Goal: Task Accomplishment & Management: Manage account settings

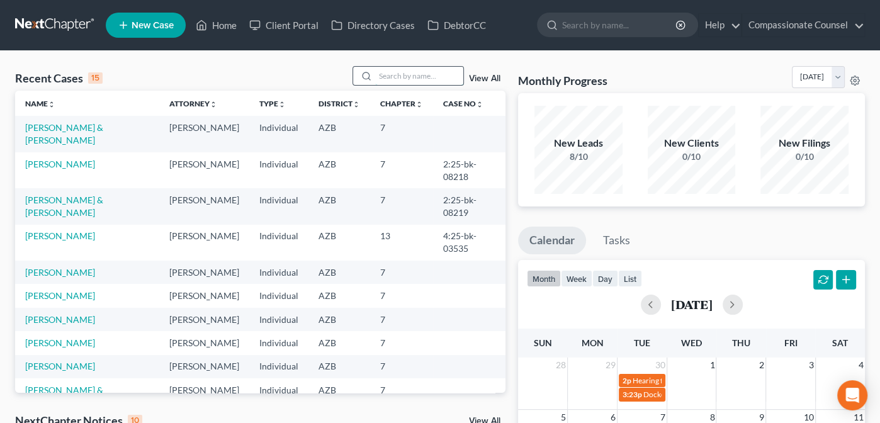
click at [389, 74] on input "search" at bounding box center [419, 76] width 88 height 18
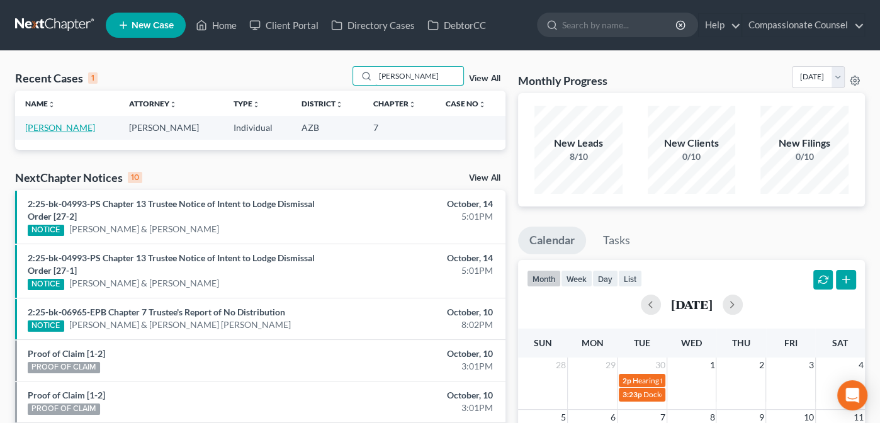
type input "[PERSON_NAME]"
click at [42, 126] on link "[PERSON_NAME]" at bounding box center [60, 127] width 70 height 11
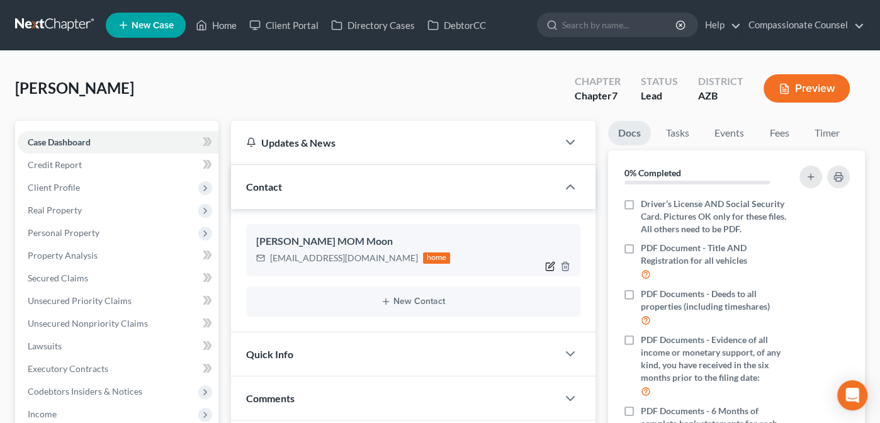
click at [549, 262] on icon "button" at bounding box center [550, 266] width 10 height 10
select select "1"
select select "0"
select select "1"
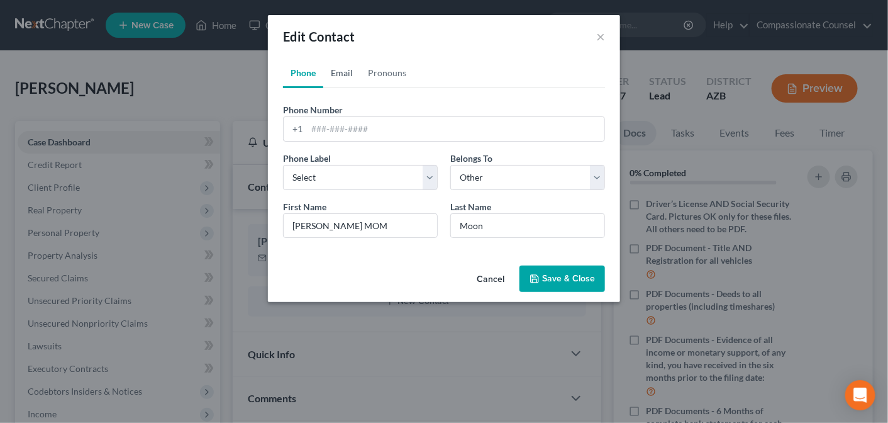
click at [341, 72] on link "Email" at bounding box center [341, 73] width 37 height 30
drag, startPoint x: 428, startPoint y: 130, endPoint x: 311, endPoint y: 133, distance: 117.1
click at [310, 132] on input "[EMAIL_ADDRESS][DOMAIN_NAME]" at bounding box center [456, 129] width 298 height 24
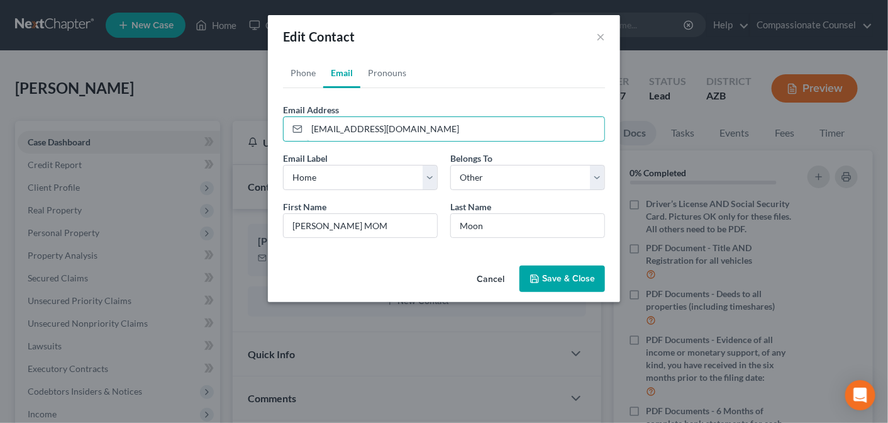
paste input "jamesdutton444"
type input "[EMAIL_ADDRESS][DOMAIN_NAME]"
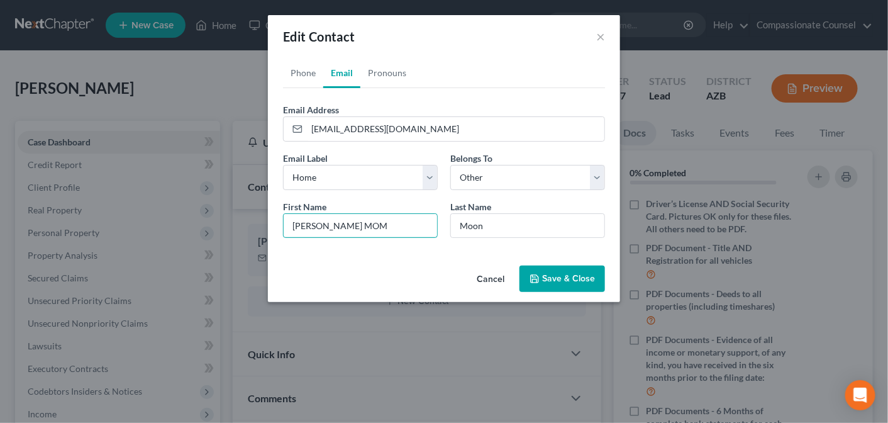
drag, startPoint x: 357, startPoint y: 226, endPoint x: 247, endPoint y: 228, distance: 110.8
click at [247, 228] on div "Edit Contact × Phone Email Pronouns Phone Number * +1 Ext. Phone Label * Select…" at bounding box center [444, 211] width 888 height 423
type input "[PERSON_NAME]"
click at [485, 225] on input "Moon" at bounding box center [528, 226] width 154 height 24
type input "M"
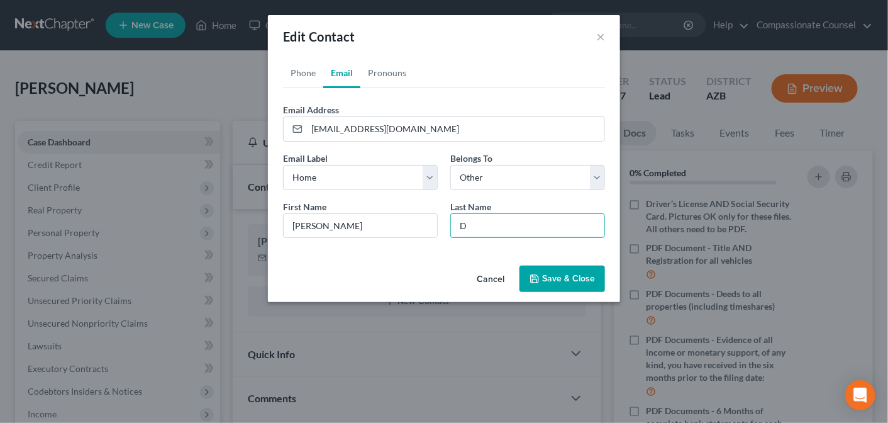
type input "D"
click at [489, 277] on button "Cancel" at bounding box center [491, 279] width 48 height 25
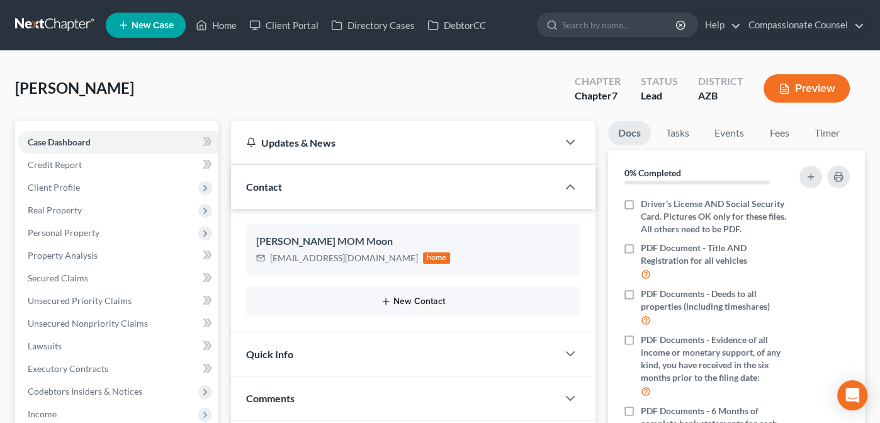
click at [382, 298] on icon "button" at bounding box center [386, 301] width 10 height 10
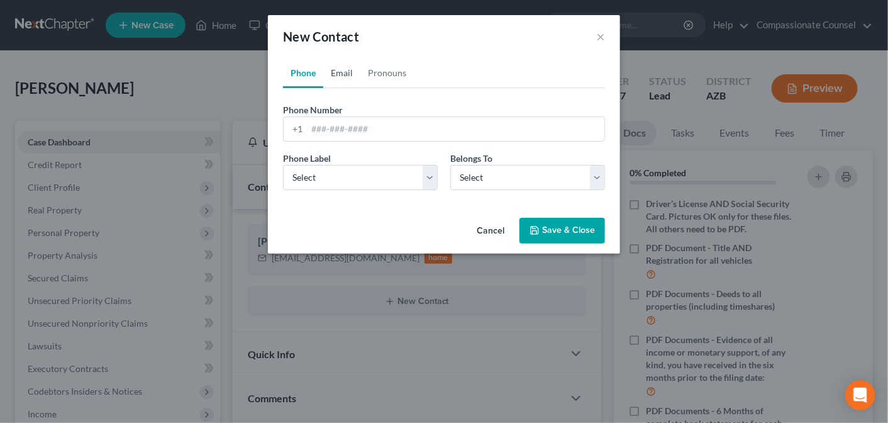
click at [342, 72] on link "Email" at bounding box center [341, 73] width 37 height 30
click at [323, 125] on input "email" at bounding box center [456, 129] width 298 height 24
paste input "[EMAIL_ADDRESS][DOMAIN_NAME]"
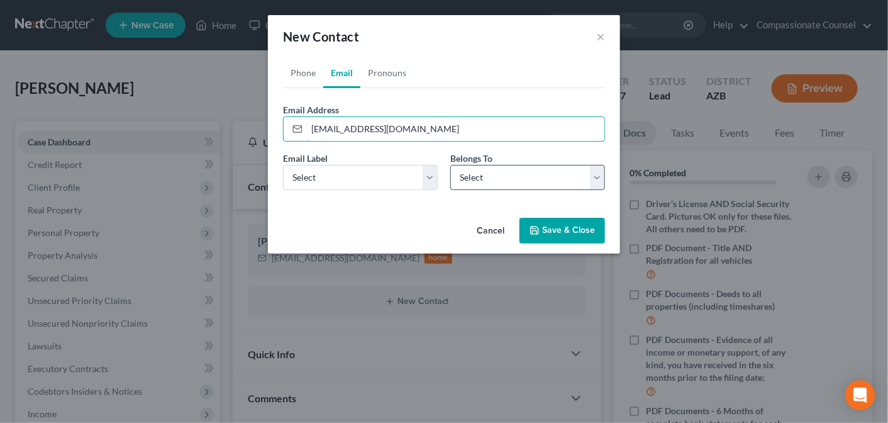
type input "[EMAIL_ADDRESS][DOMAIN_NAME]"
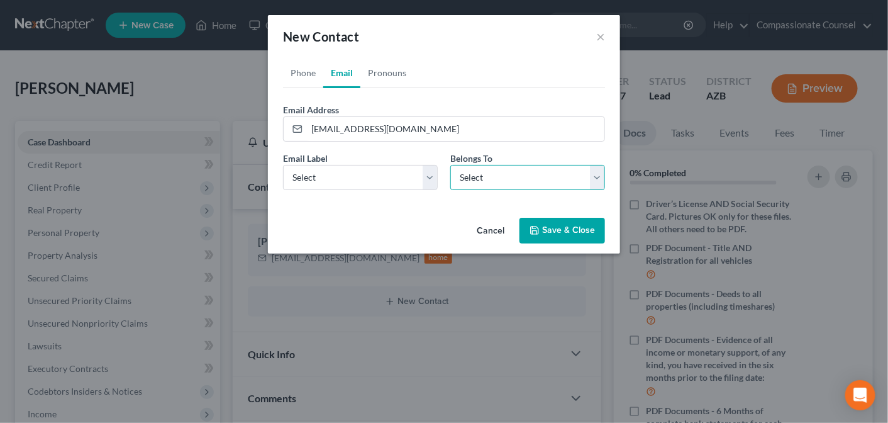
click at [598, 177] on select "Select Client Other" at bounding box center [528, 177] width 155 height 25
select select "0"
click at [451, 165] on select "Select Client Other" at bounding box center [528, 177] width 155 height 25
click at [430, 176] on select "Select Home Work Other" at bounding box center [360, 177] width 155 height 25
select select "0"
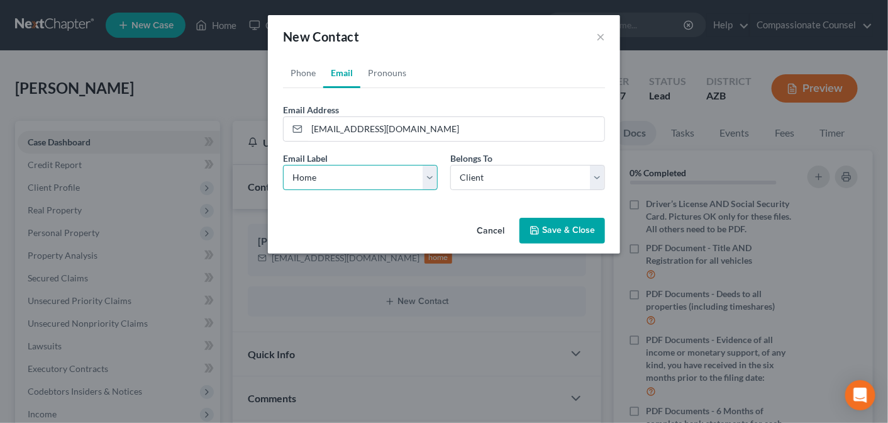
click at [283, 165] on select "Select Home Work Other" at bounding box center [360, 177] width 155 height 25
click at [302, 72] on link "Phone" at bounding box center [303, 73] width 40 height 30
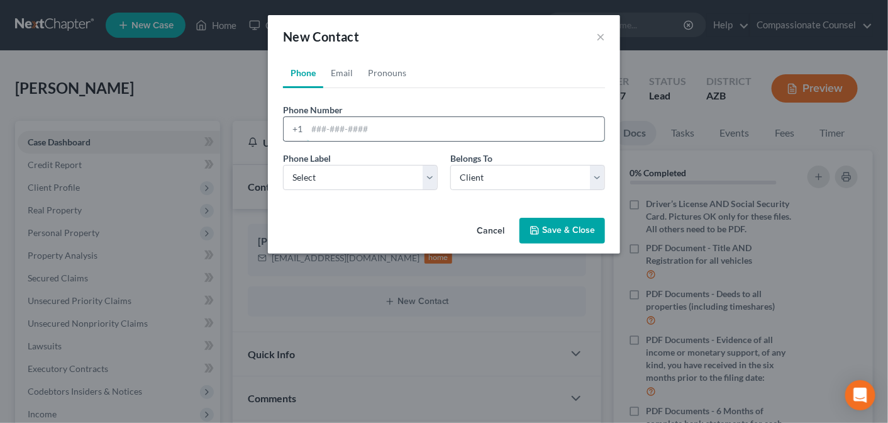
click at [321, 130] on input "tel" at bounding box center [456, 129] width 298 height 24
paste input "[PHONE_NUMBER]"
type input "[PHONE_NUMBER]"
click at [428, 179] on select "Select Mobile Home Work Other" at bounding box center [360, 177] width 155 height 25
select select "0"
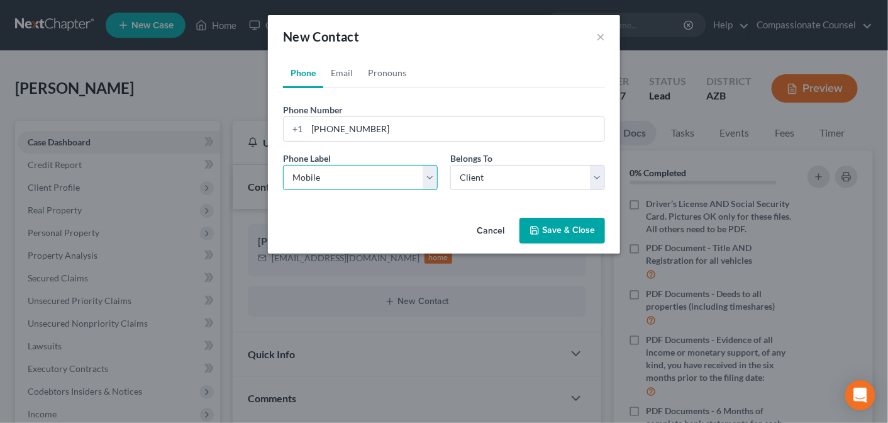
click at [283, 165] on select "Select Mobile Home Work Other" at bounding box center [360, 177] width 155 height 25
click at [560, 227] on button "Save & Close" at bounding box center [563, 231] width 86 height 26
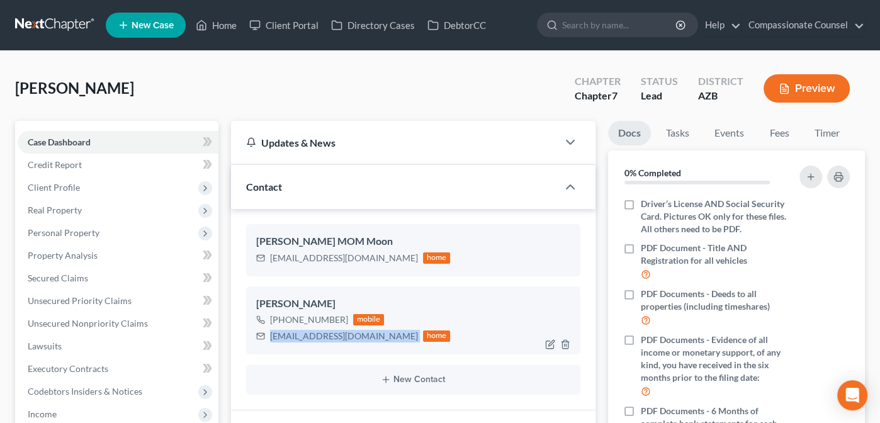
drag, startPoint x: 269, startPoint y: 335, endPoint x: 382, endPoint y: 341, distance: 112.8
click at [383, 340] on div "[EMAIL_ADDRESS][DOMAIN_NAME] home" at bounding box center [353, 336] width 194 height 16
copy div "[EMAIL_ADDRESS][DOMAIN_NAME]"
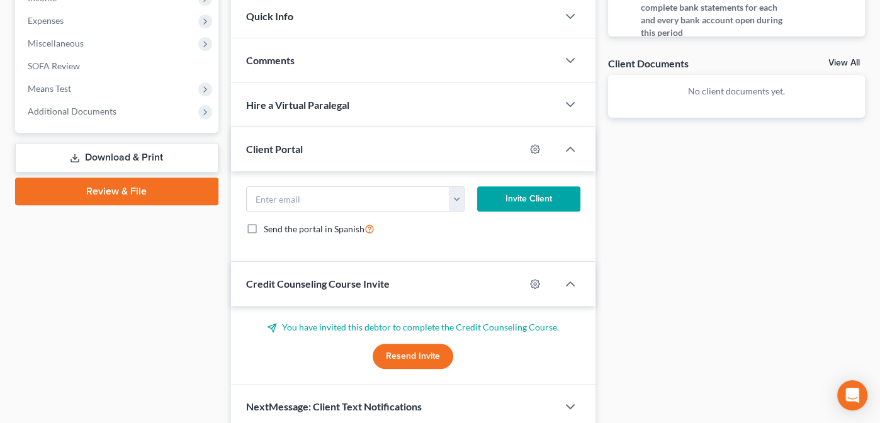
scroll to position [423, 0]
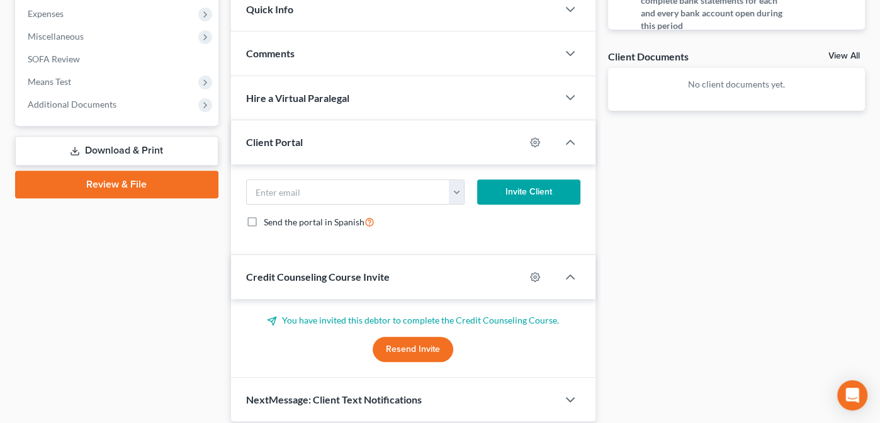
click at [398, 350] on button "Resend Invite" at bounding box center [413, 349] width 81 height 25
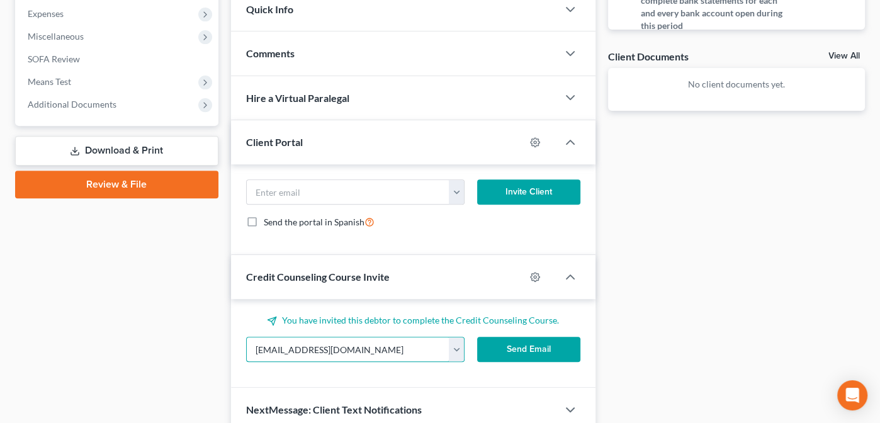
drag, startPoint x: 371, startPoint y: 347, endPoint x: 232, endPoint y: 356, distance: 139.3
click at [232, 356] on div "You have invited this debtor to complete the Credit Counseling Course. [EMAIL_A…" at bounding box center [413, 343] width 364 height 89
paste input "jamesdutton444"
type input "[EMAIL_ADDRESS][DOMAIN_NAME]"
click at [525, 349] on button "Send Email" at bounding box center [528, 349] width 103 height 25
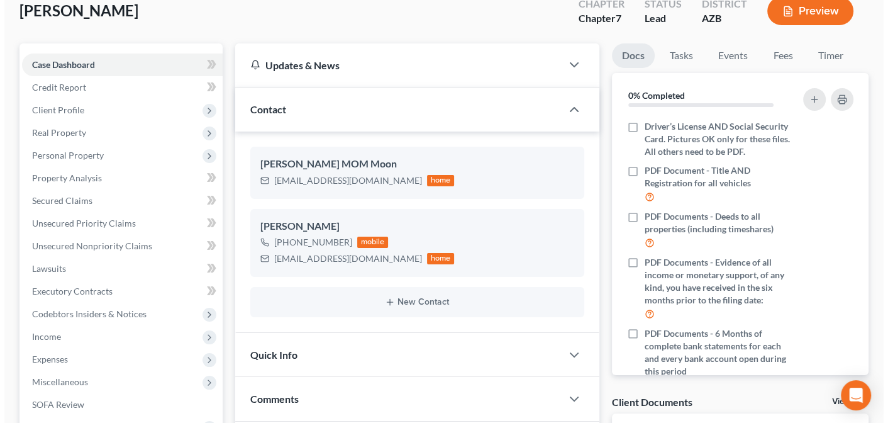
scroll to position [0, 0]
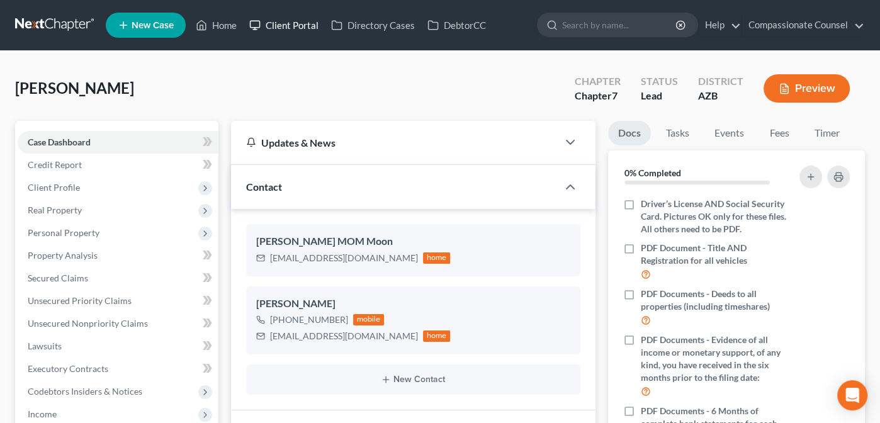
click at [288, 23] on link "Client Portal" at bounding box center [284, 25] width 82 height 23
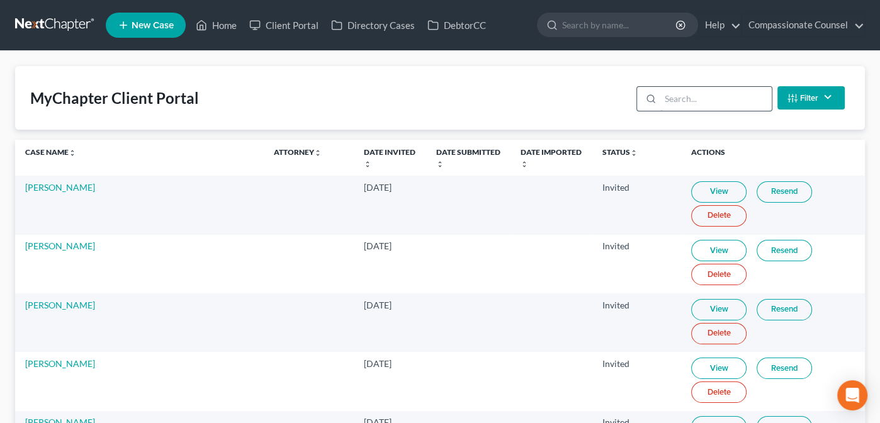
click at [674, 99] on input "search" at bounding box center [715, 99] width 111 height 24
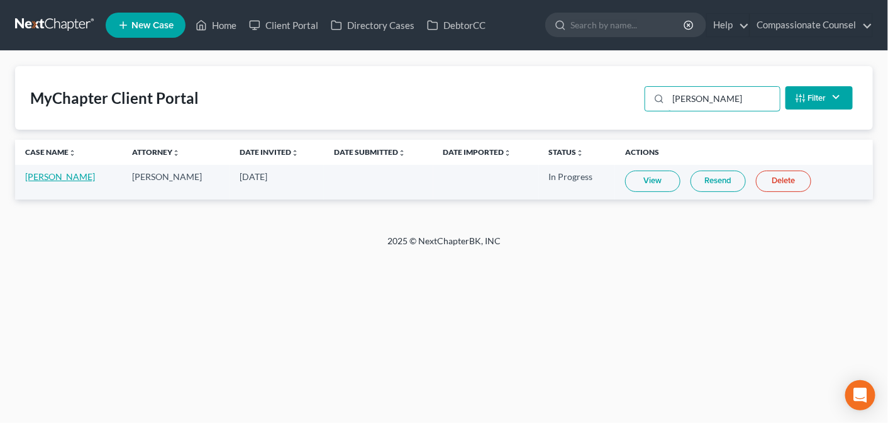
type input "[PERSON_NAME]"
click at [52, 179] on link "[PERSON_NAME]" at bounding box center [60, 176] width 70 height 11
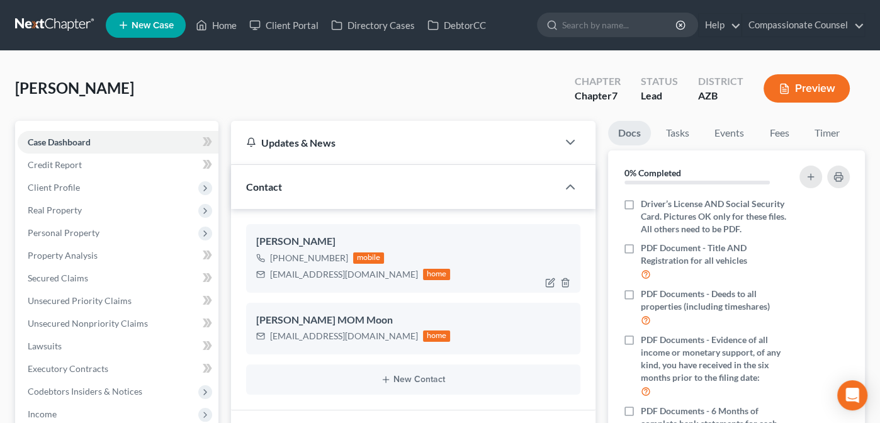
drag, startPoint x: 341, startPoint y: 258, endPoint x: 274, endPoint y: 256, distance: 67.4
click at [274, 256] on div "[PHONE_NUMBER]" at bounding box center [309, 258] width 78 height 13
copy div "[PHONE_NUMBER]"
drag, startPoint x: 378, startPoint y: 272, endPoint x: 267, endPoint y: 279, distance: 110.4
click at [267, 279] on div "[EMAIL_ADDRESS][DOMAIN_NAME] home" at bounding box center [353, 274] width 194 height 16
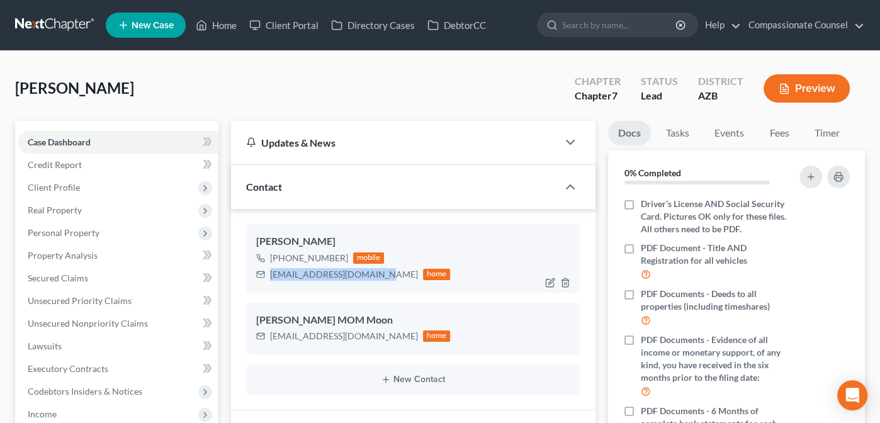
copy div "[EMAIL_ADDRESS][DOMAIN_NAME]"
click at [452, 22] on link "DebtorCC" at bounding box center [456, 25] width 71 height 23
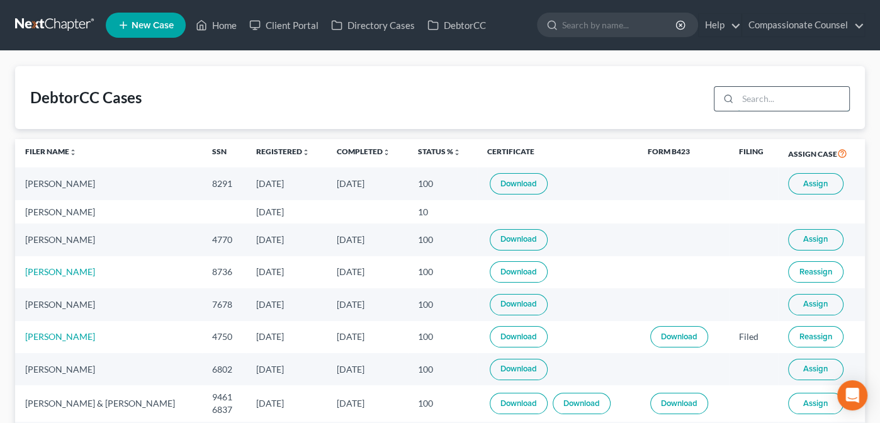
click at [742, 94] on input "search" at bounding box center [792, 99] width 111 height 24
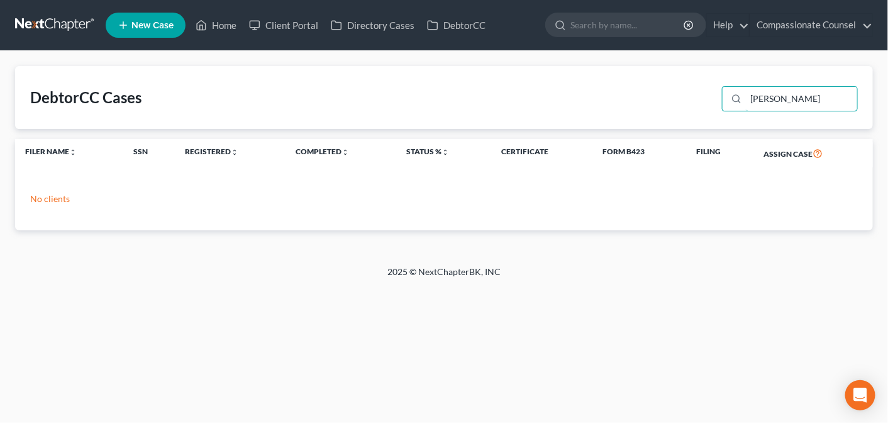
type input "[PERSON_NAME]"
